Goal: Navigation & Orientation: Go to known website

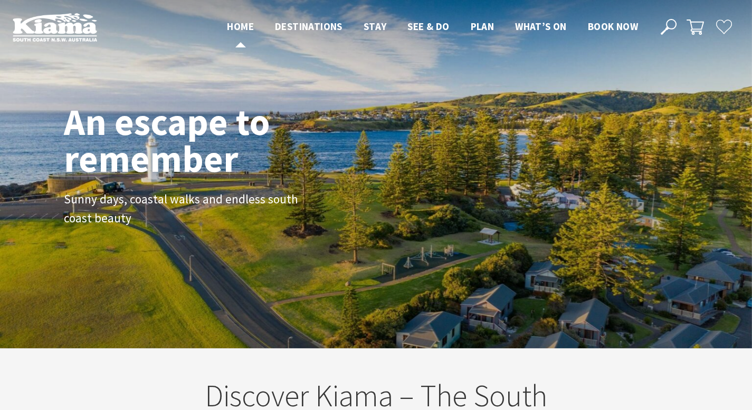
click at [239, 27] on span "Home" at bounding box center [240, 26] width 27 height 13
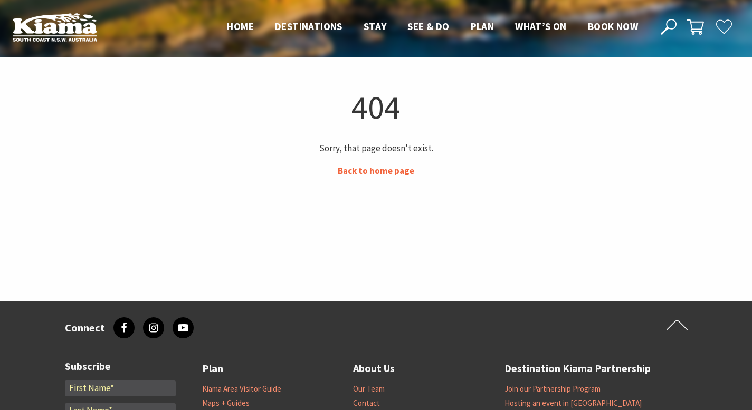
click at [398, 169] on link "Back to home page" at bounding box center [376, 171] width 76 height 12
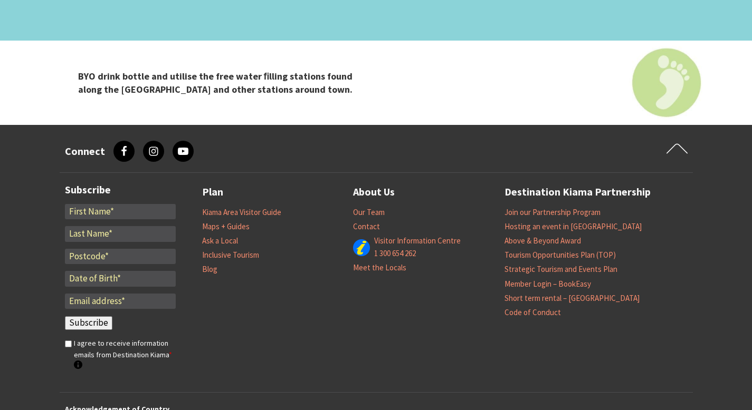
scroll to position [4372, 0]
